Goal: Check status: Check status

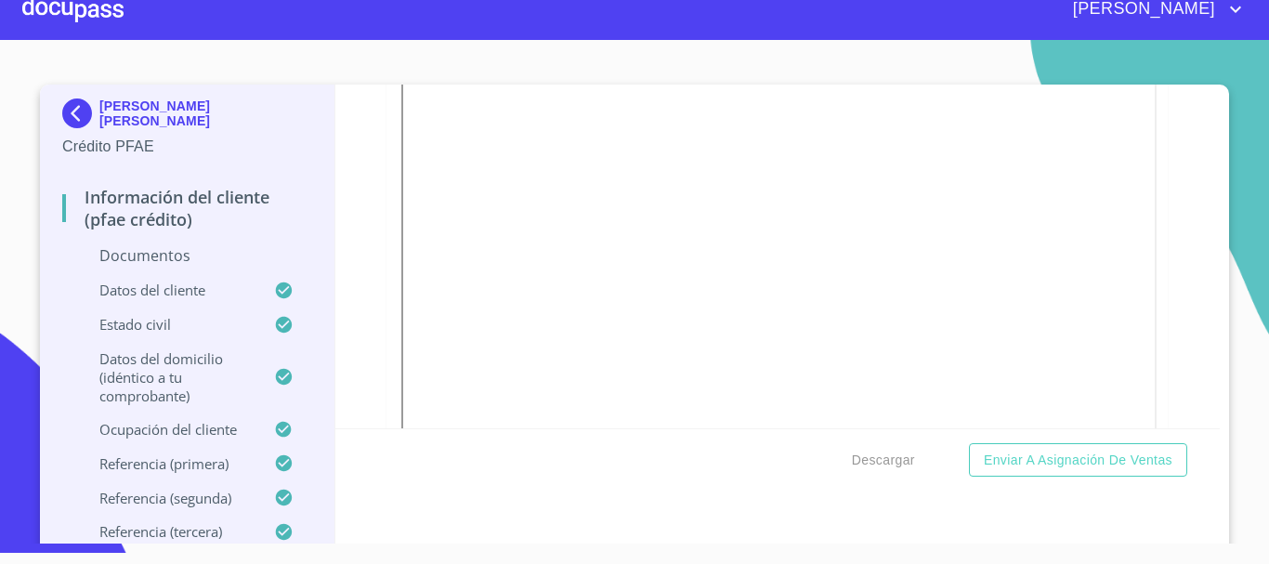
click at [52, 6] on div at bounding box center [72, 9] width 101 height 59
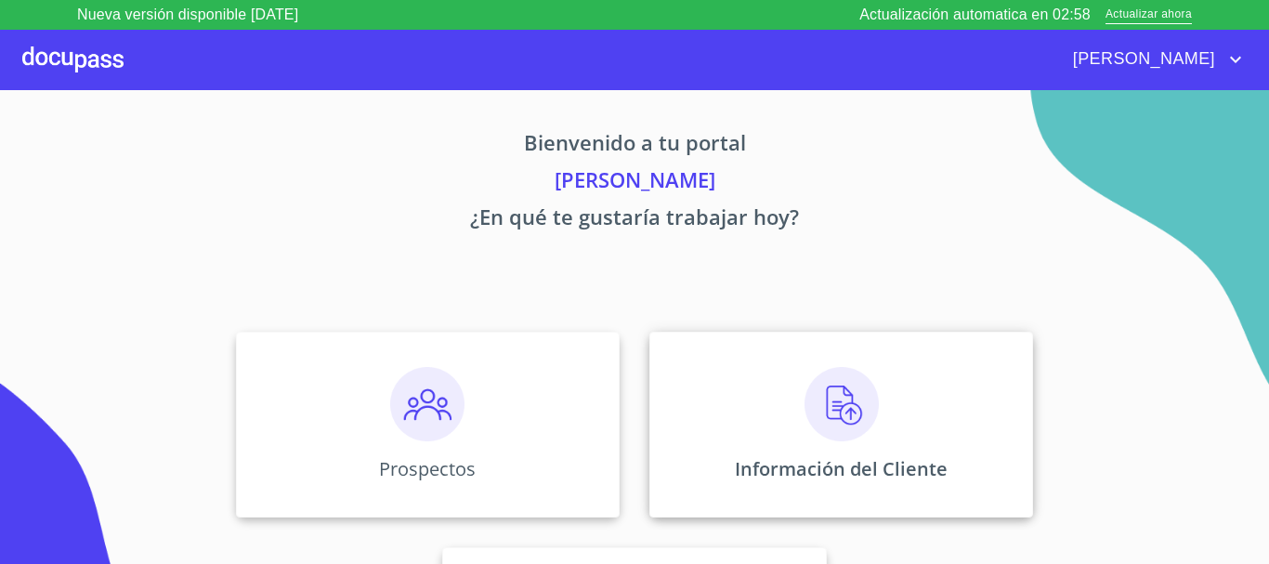
click at [846, 414] on img at bounding box center [842, 404] width 74 height 74
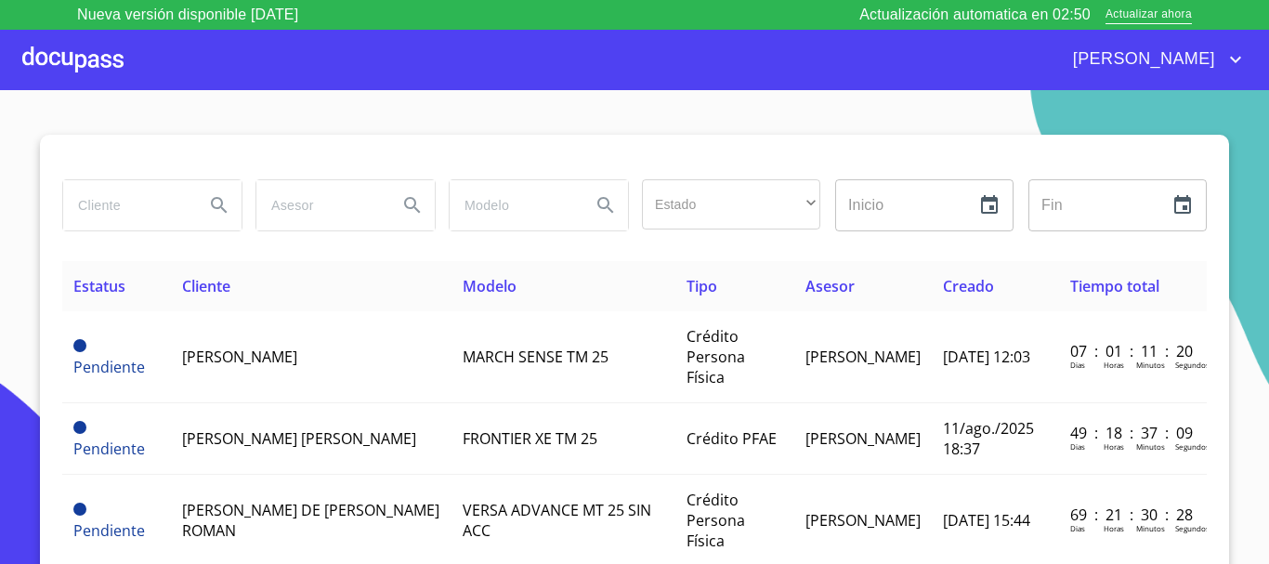
click at [105, 199] on input "search" at bounding box center [126, 205] width 126 height 50
type input "[PERSON_NAME]"
click at [211, 202] on icon "Search" at bounding box center [219, 205] width 16 height 16
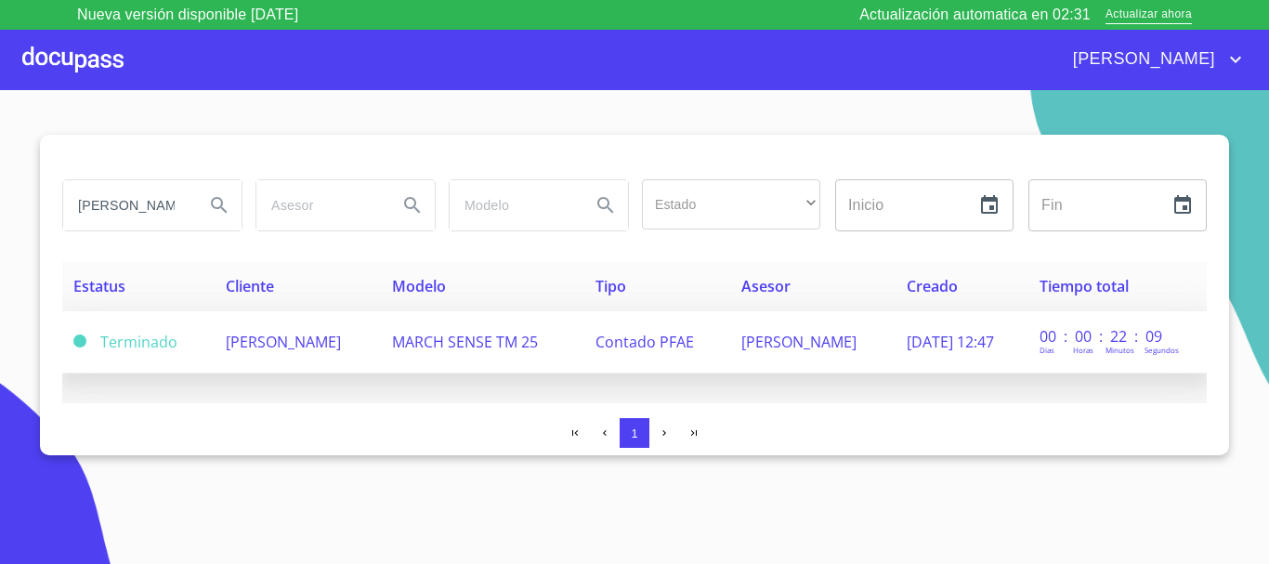
click at [274, 345] on span "[PERSON_NAME]" at bounding box center [283, 342] width 115 height 20
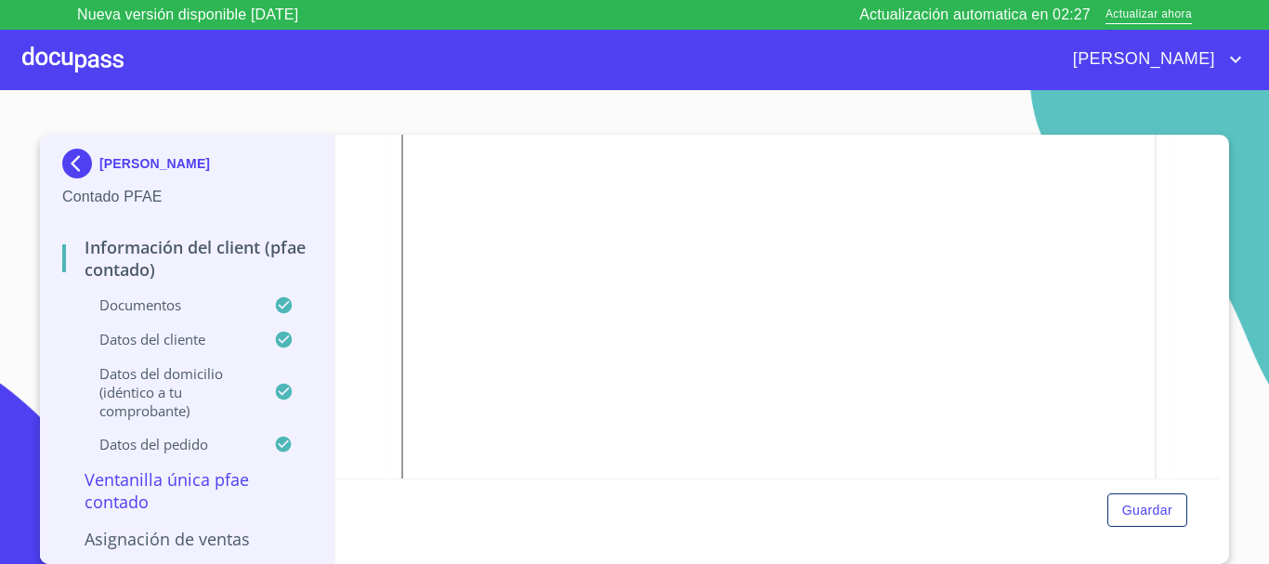
scroll to position [743, 0]
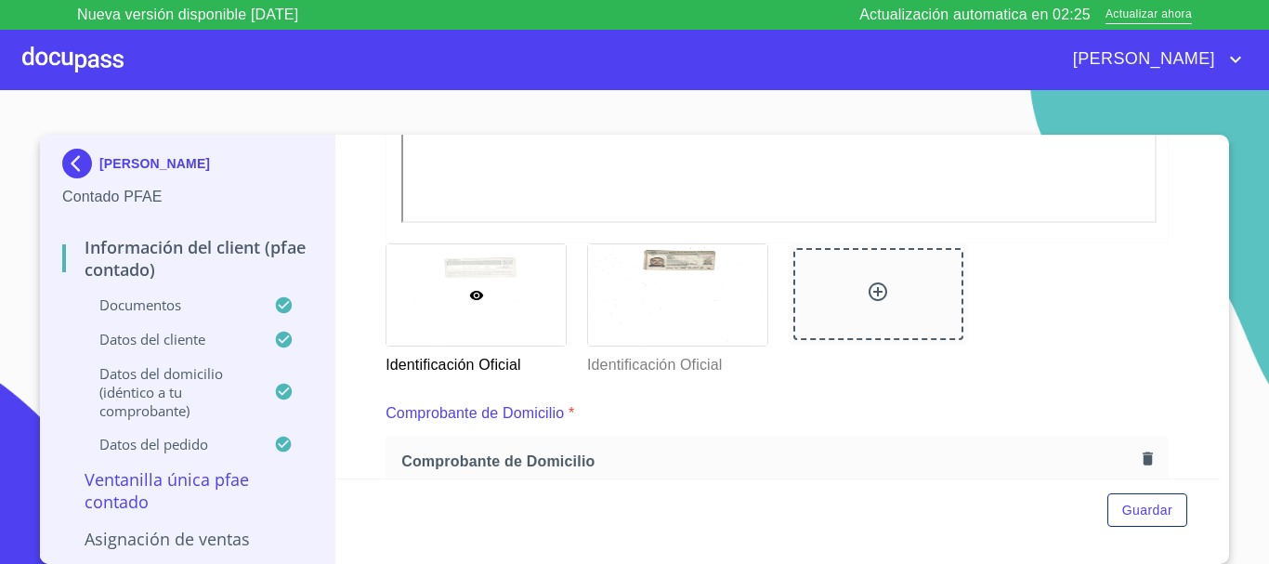
click at [162, 545] on p "Asignación de Ventas" at bounding box center [187, 539] width 250 height 22
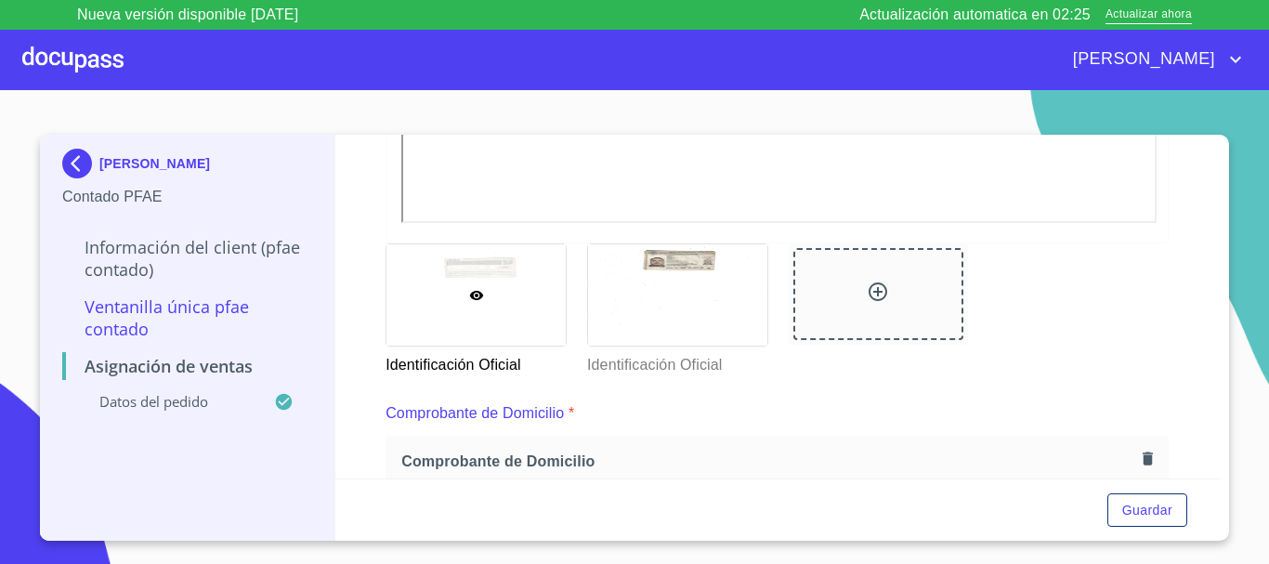
scroll to position [155, 0]
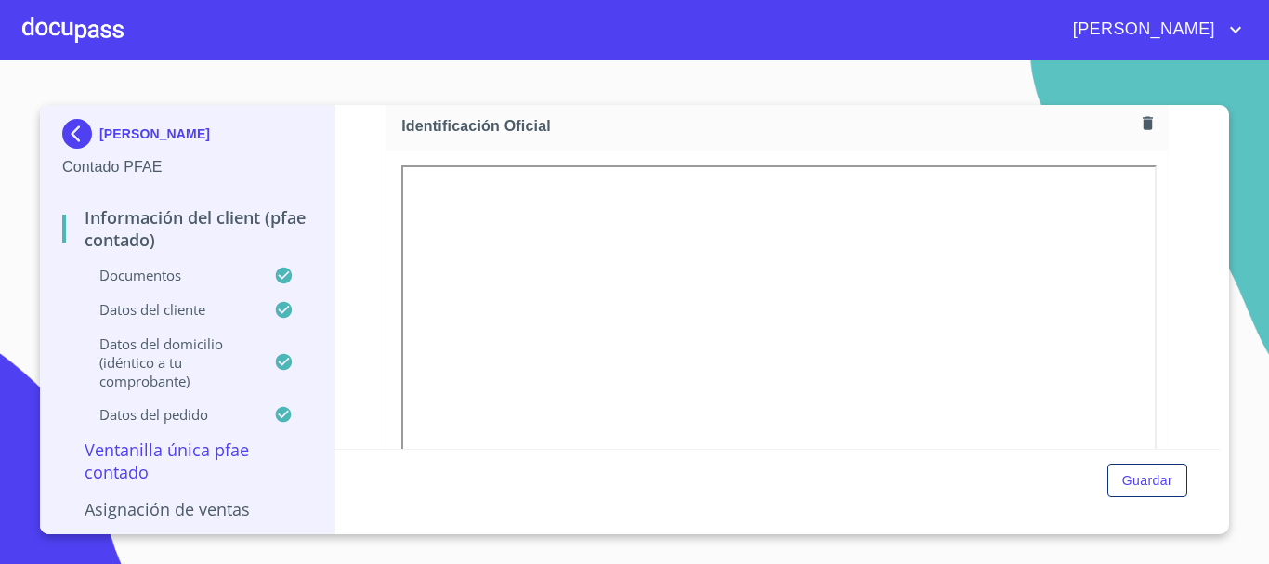
scroll to position [372, 0]
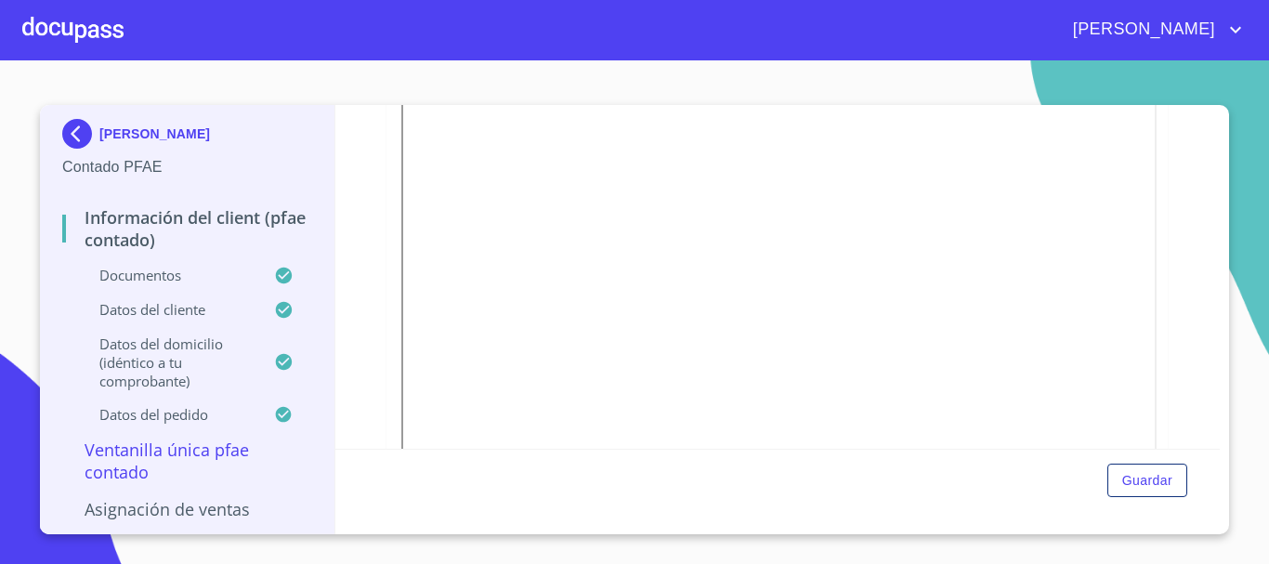
click at [190, 504] on p "Asignación de Ventas" at bounding box center [187, 509] width 250 height 22
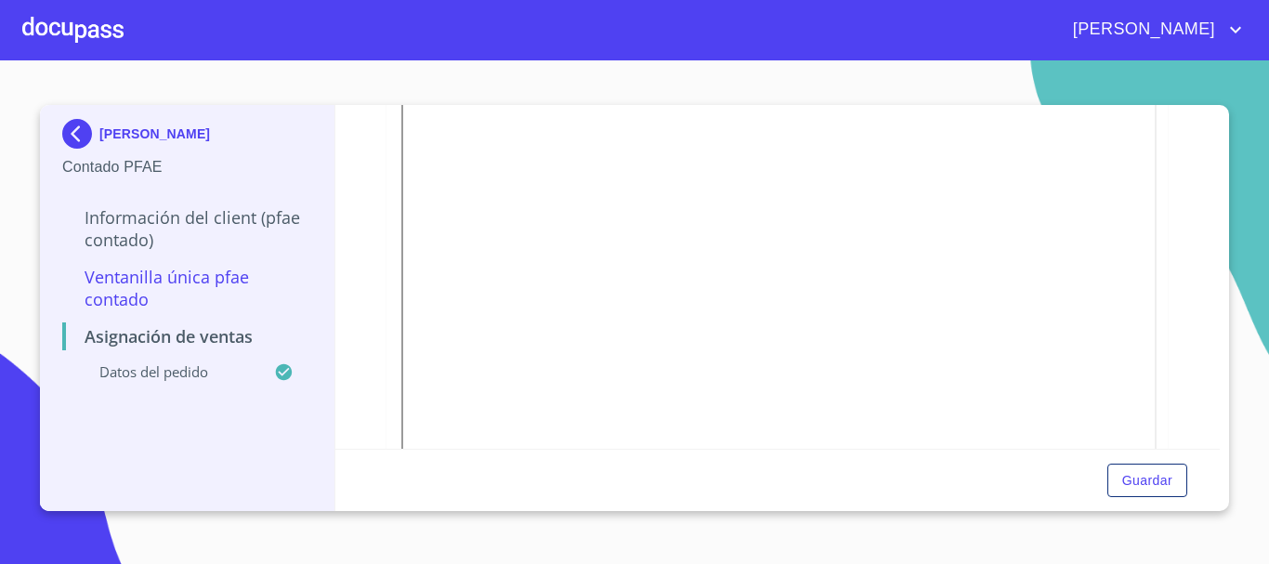
scroll to position [155, 0]
